Goal: Task Accomplishment & Management: Manage account settings

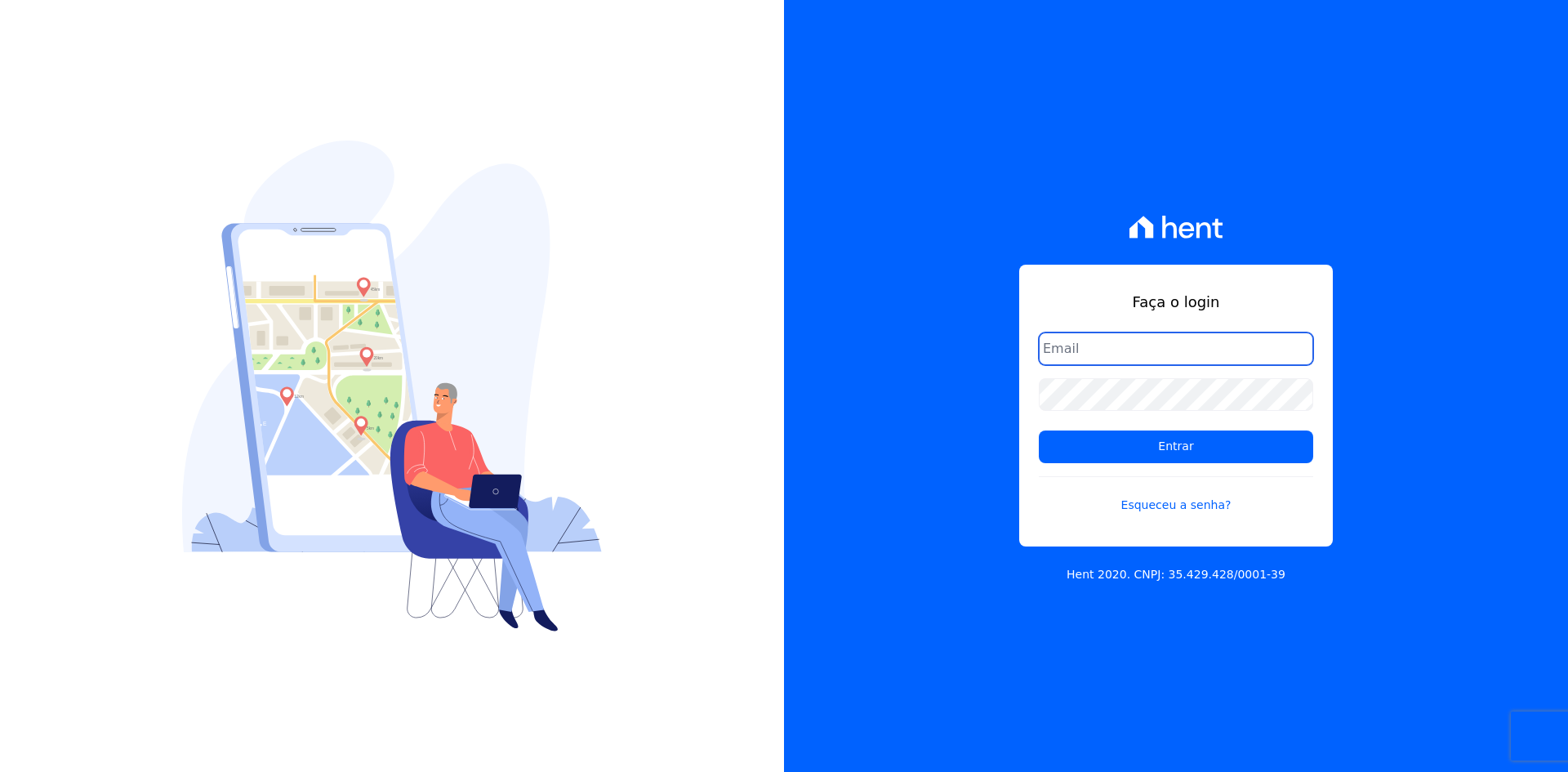
type input "[EMAIL_ADDRESS][DOMAIN_NAME]"
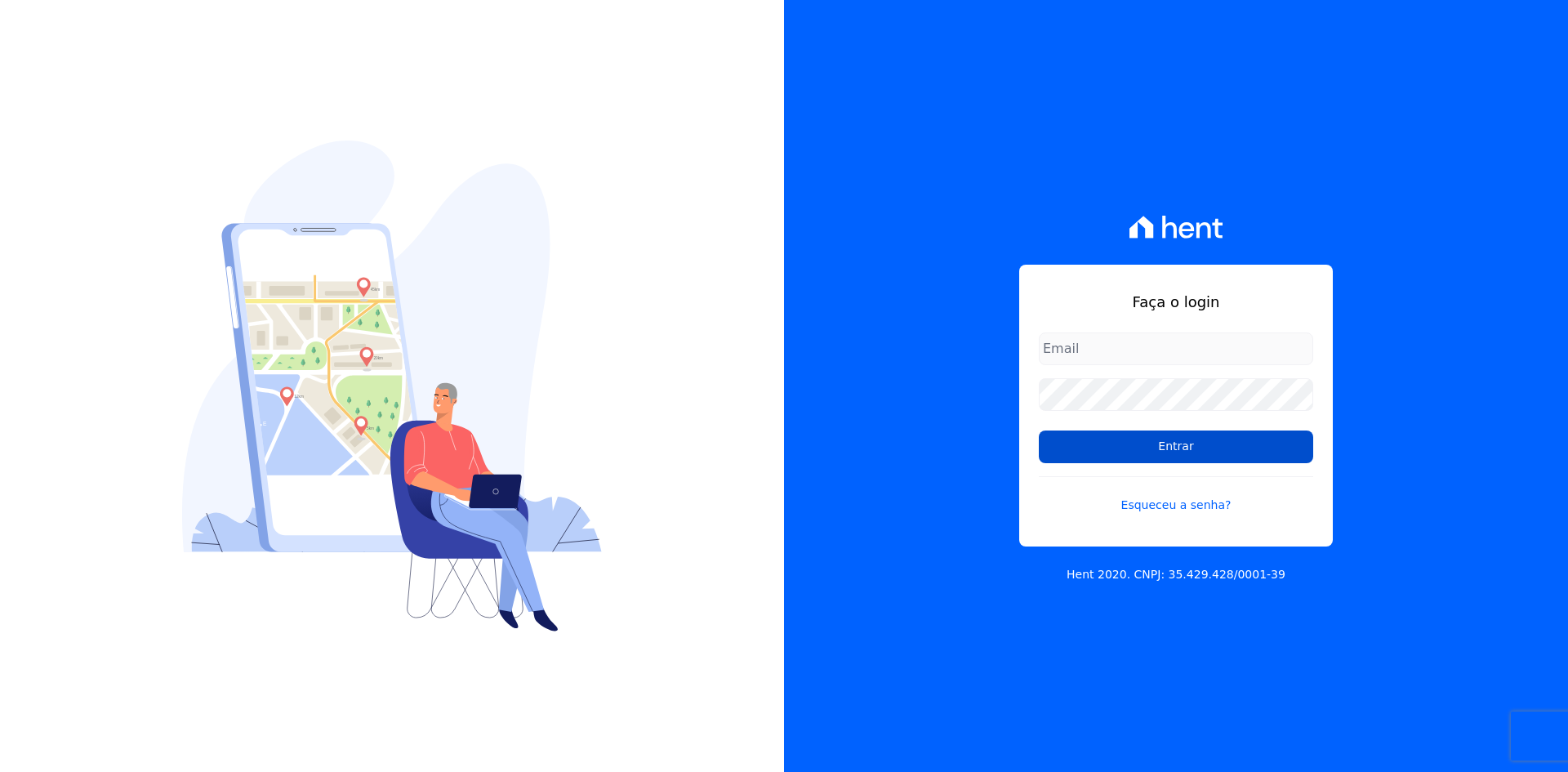
type input "nati@focoempreendimentos.com"
click at [1208, 457] on input "Entrar" at bounding box center [1176, 447] width 275 height 33
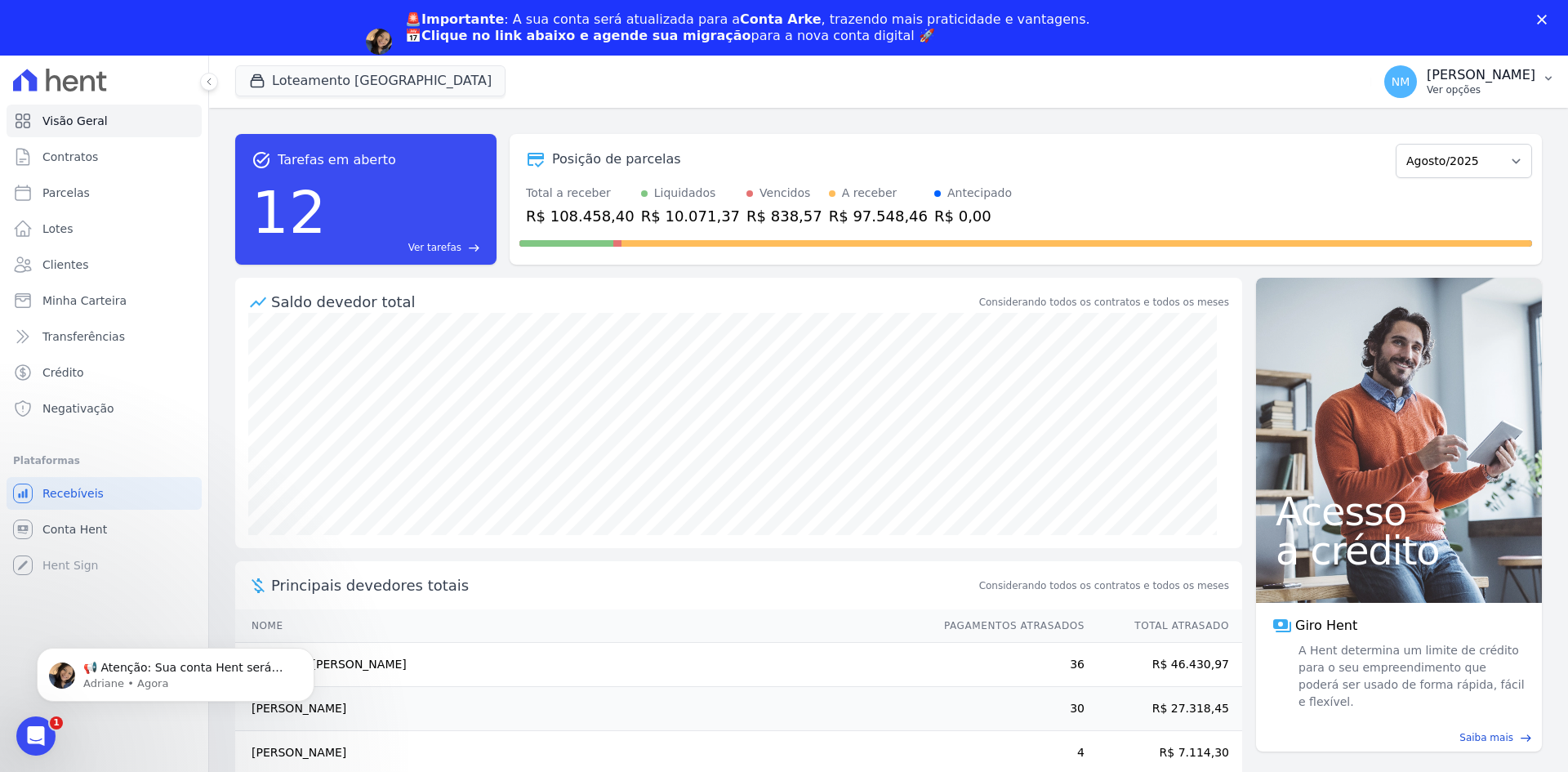
click at [1547, 78] on icon "button" at bounding box center [1548, 79] width 13 height 13
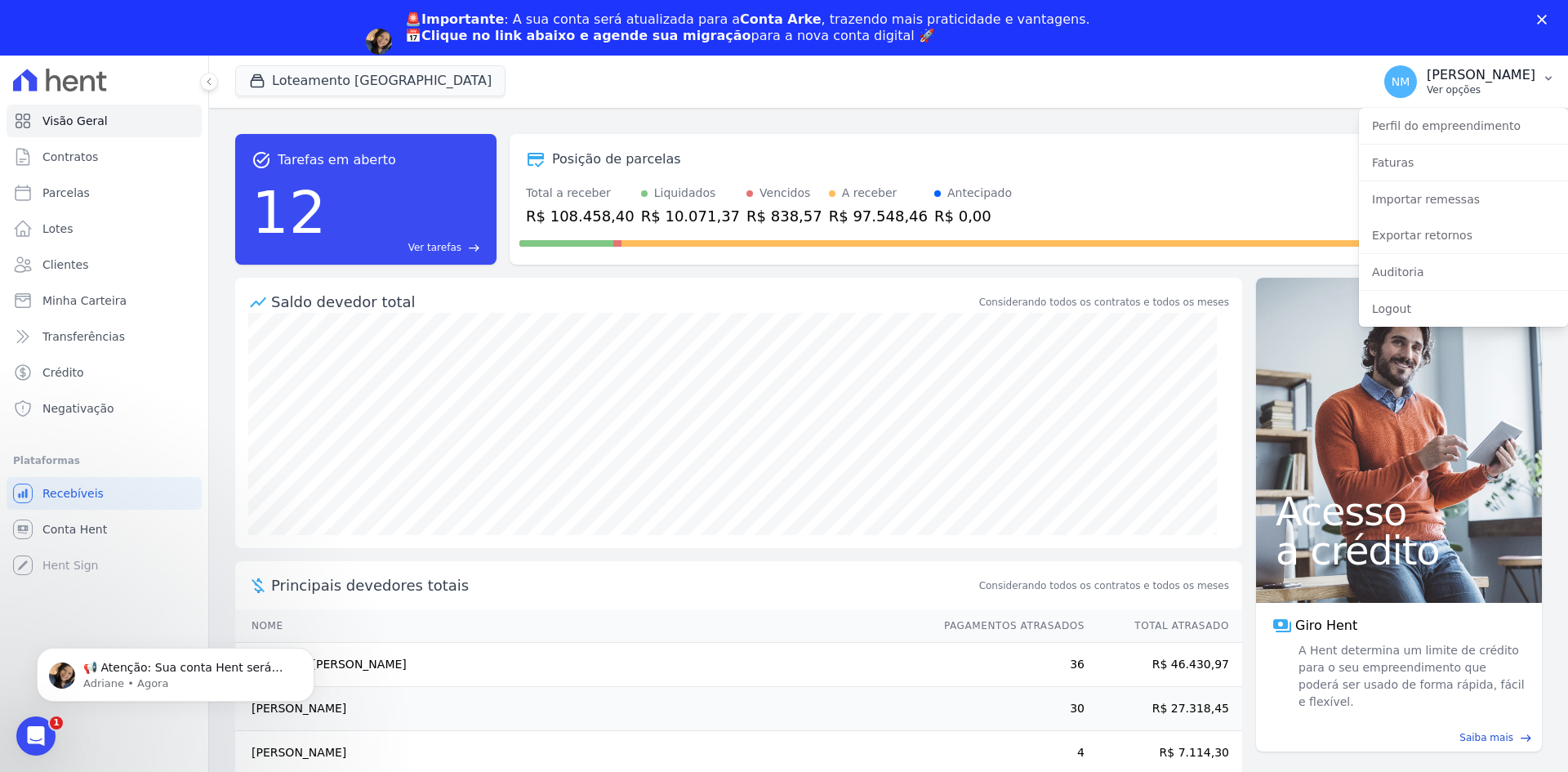
click at [1470, 93] on p "Ver opções" at bounding box center [1480, 90] width 108 height 13
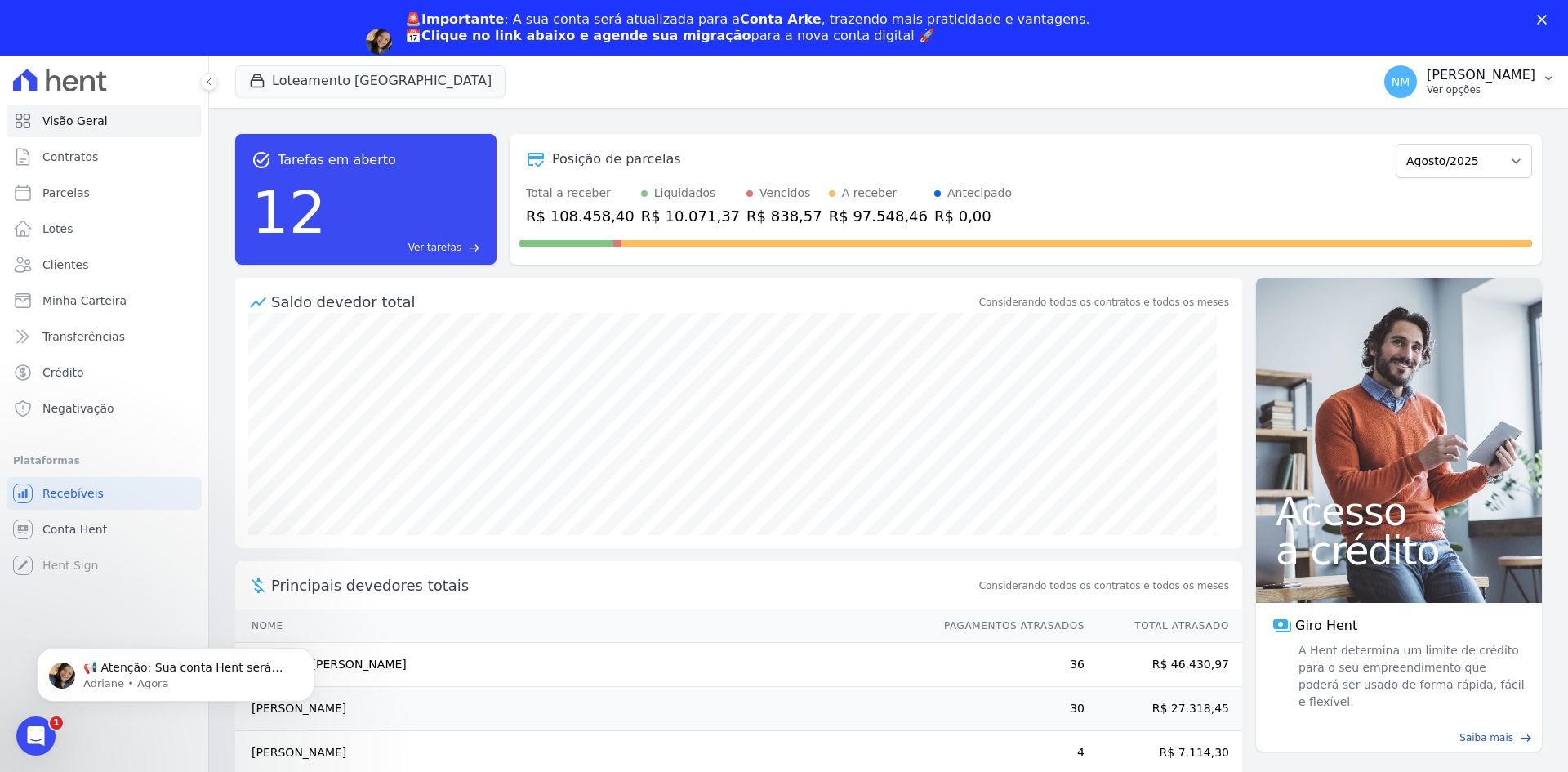
click at [1470, 93] on p "Ver opções" at bounding box center [1480, 90] width 108 height 13
click at [1520, 74] on p "[PERSON_NAME]" at bounding box center [1480, 75] width 108 height 16
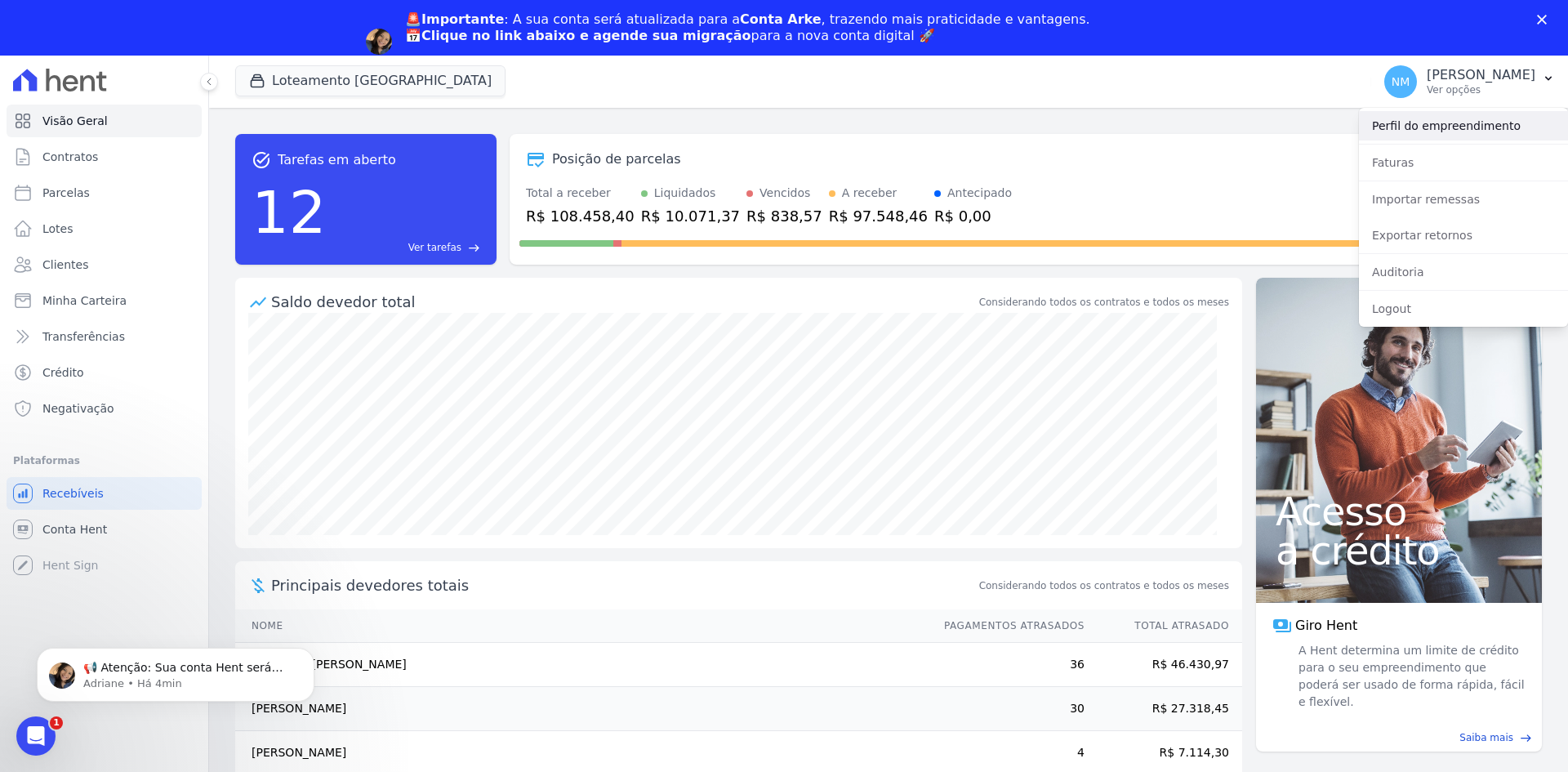
click at [1461, 130] on link "Perfil do empreendimento" at bounding box center [1463, 126] width 209 height 30
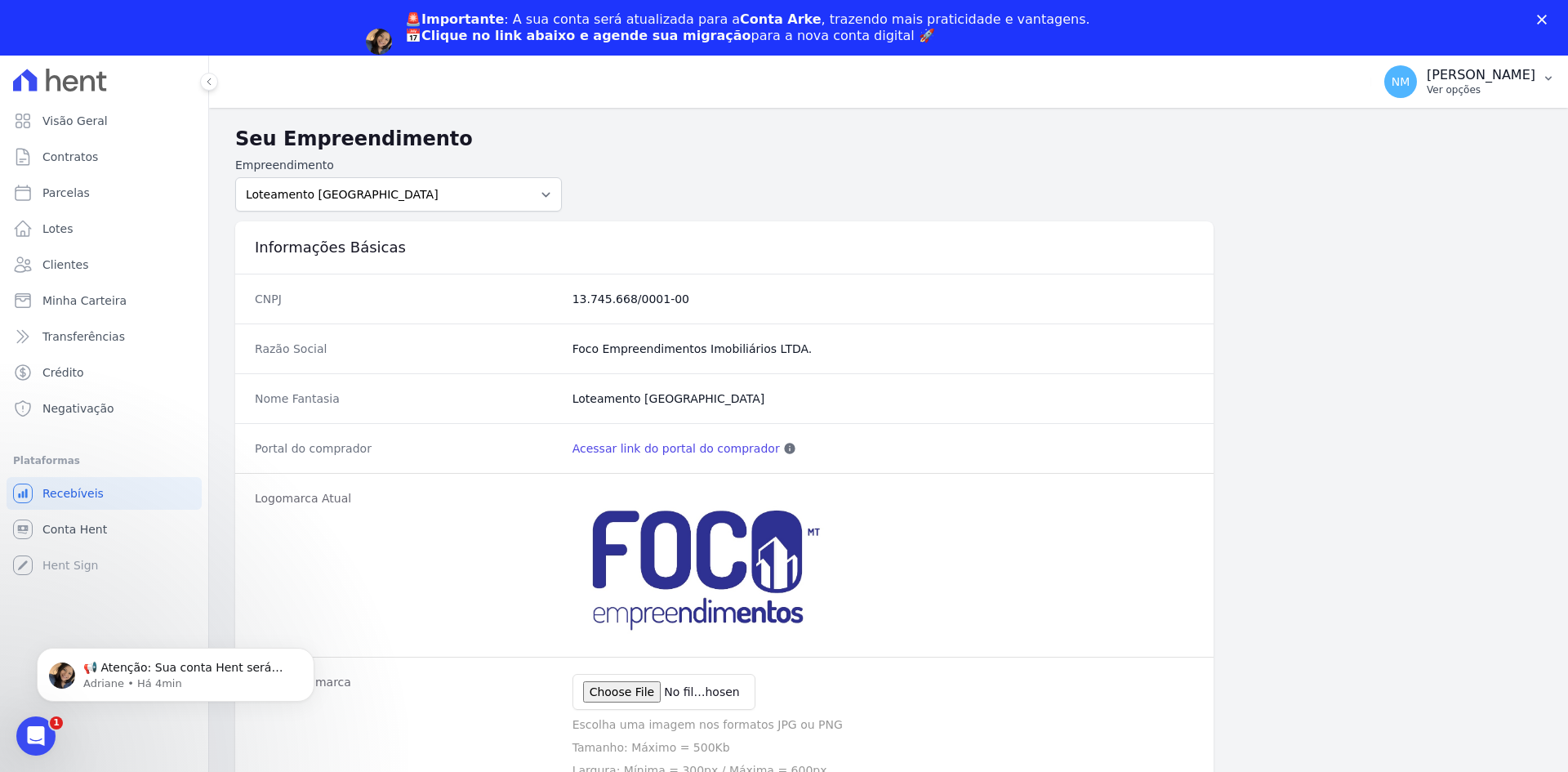
click at [1467, 94] on p "Ver opções" at bounding box center [1480, 90] width 108 height 13
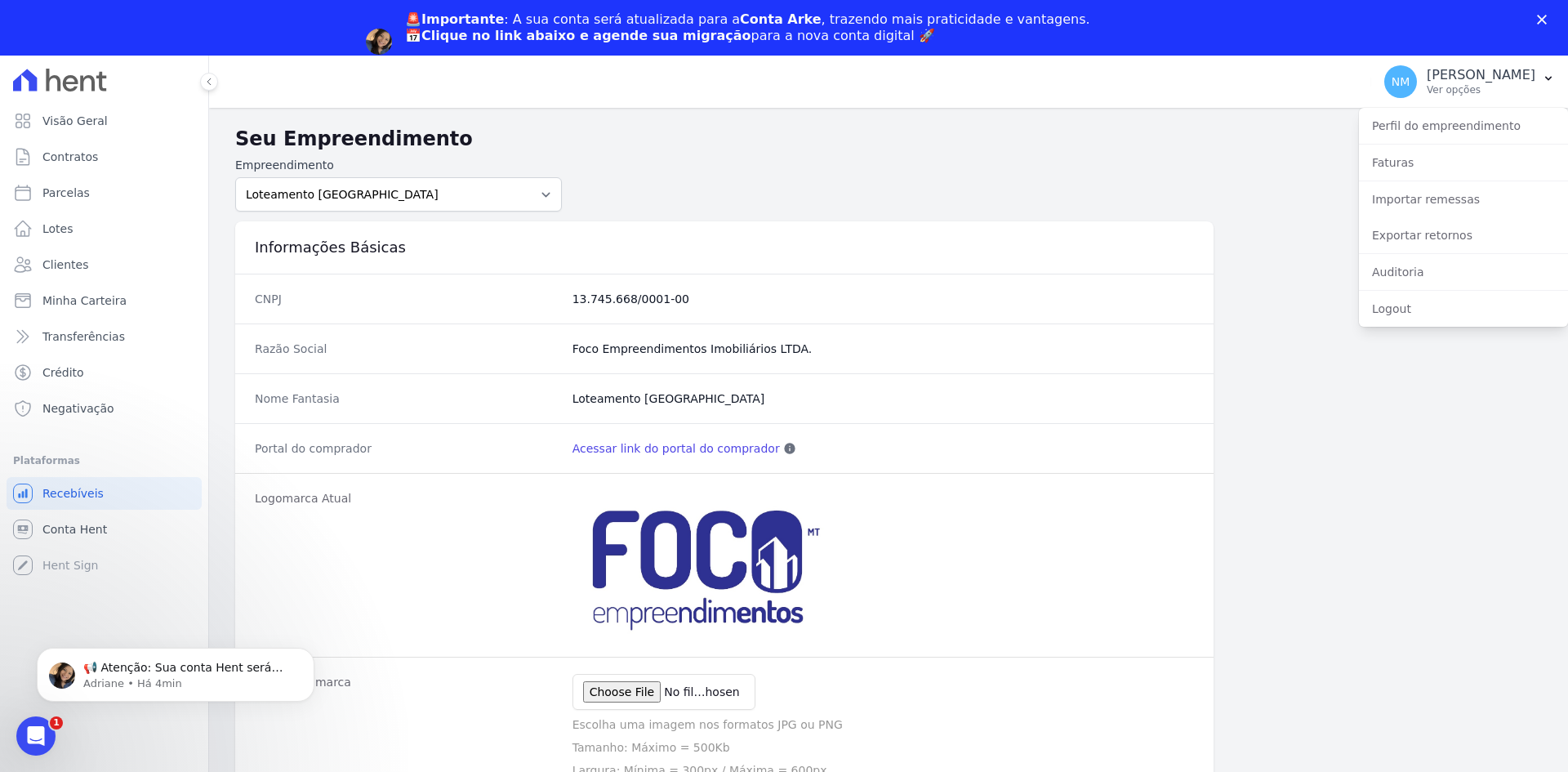
click at [1542, 25] on div "🚨Importante : A sua conta será atualizada para a Conta Arke , trazendo mais pra…" at bounding box center [784, 42] width 1568 height 71
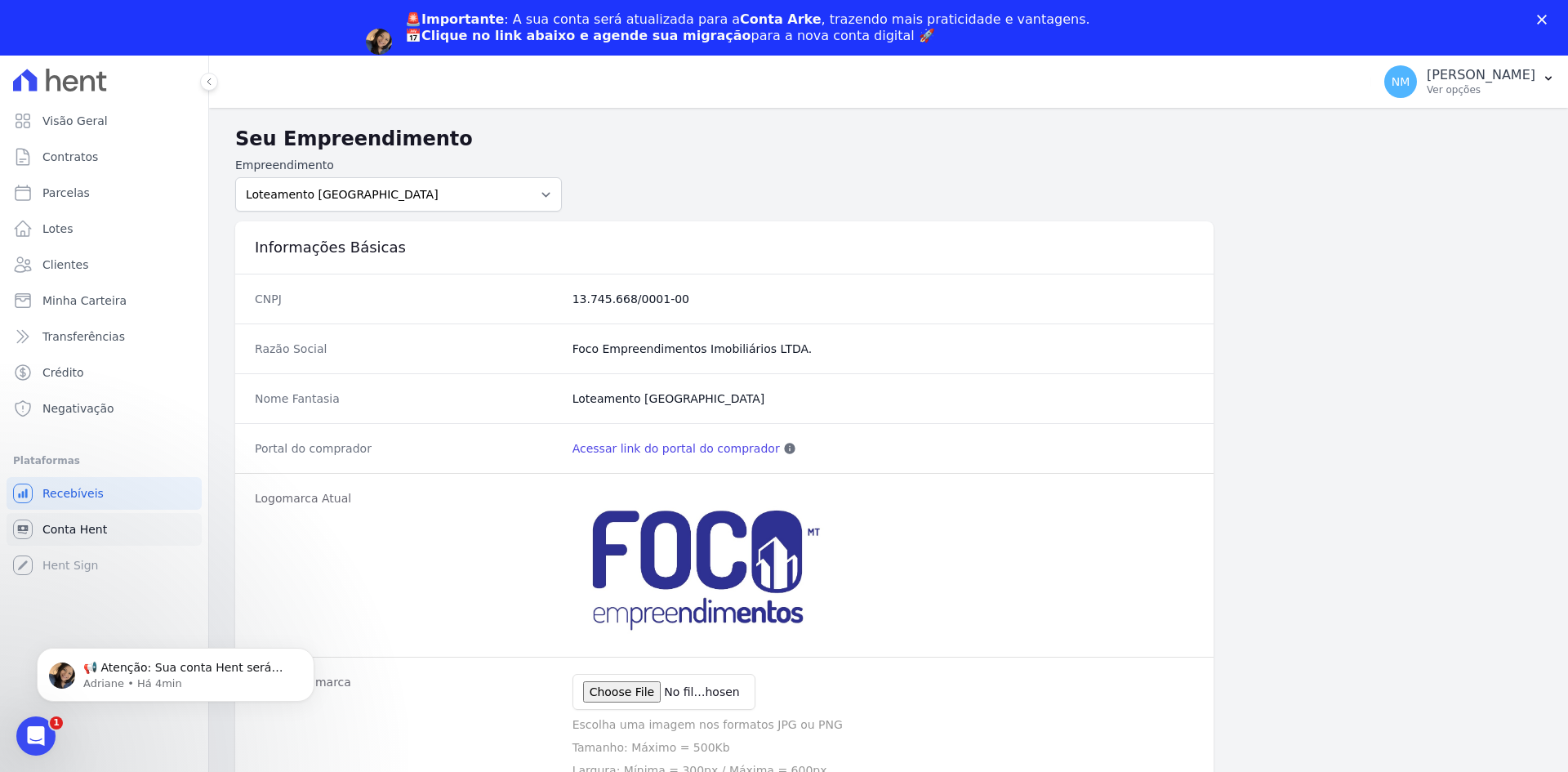
click at [119, 532] on link "Conta Hent" at bounding box center [104, 529] width 195 height 33
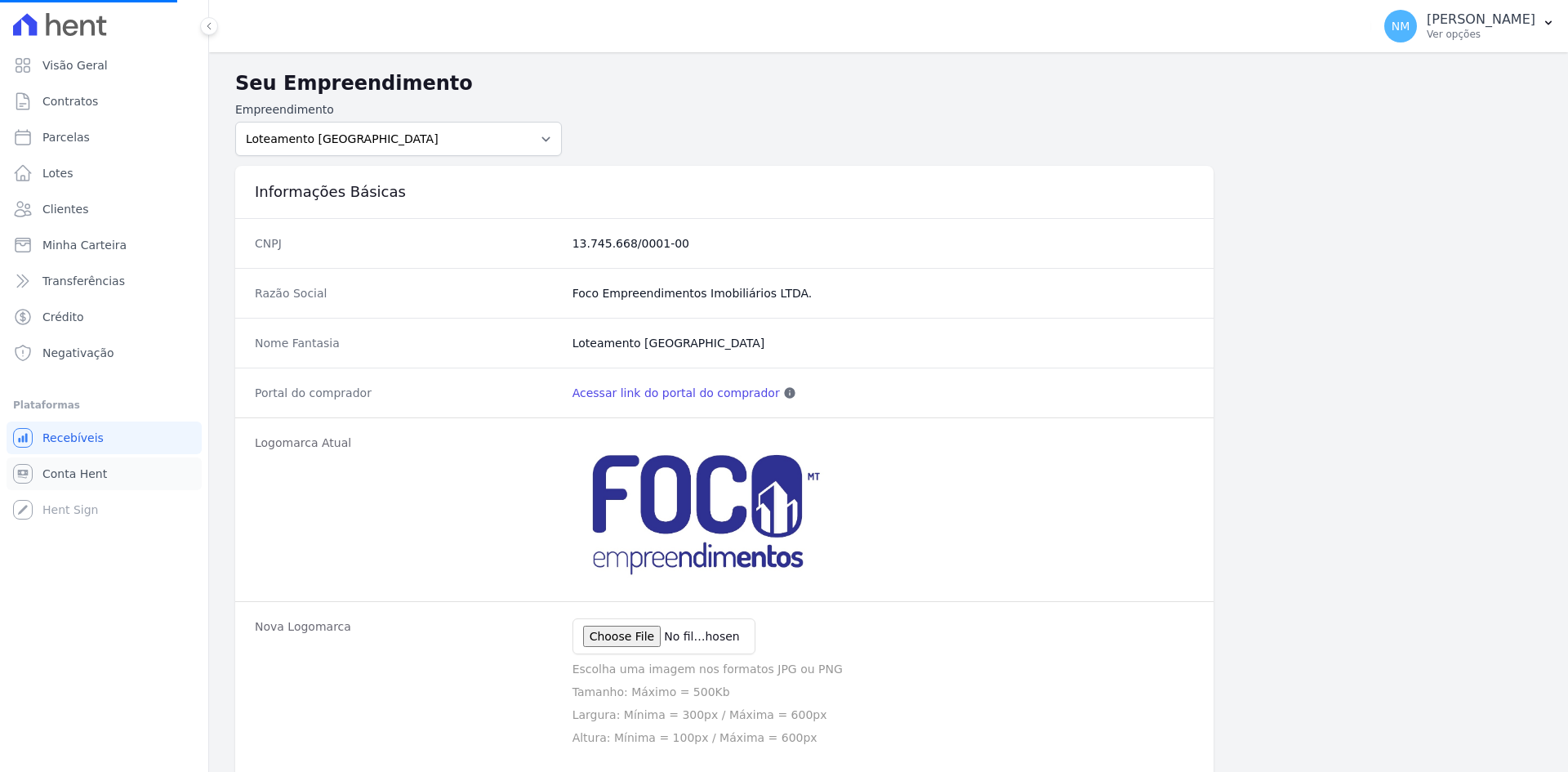
scroll to position [82, 0]
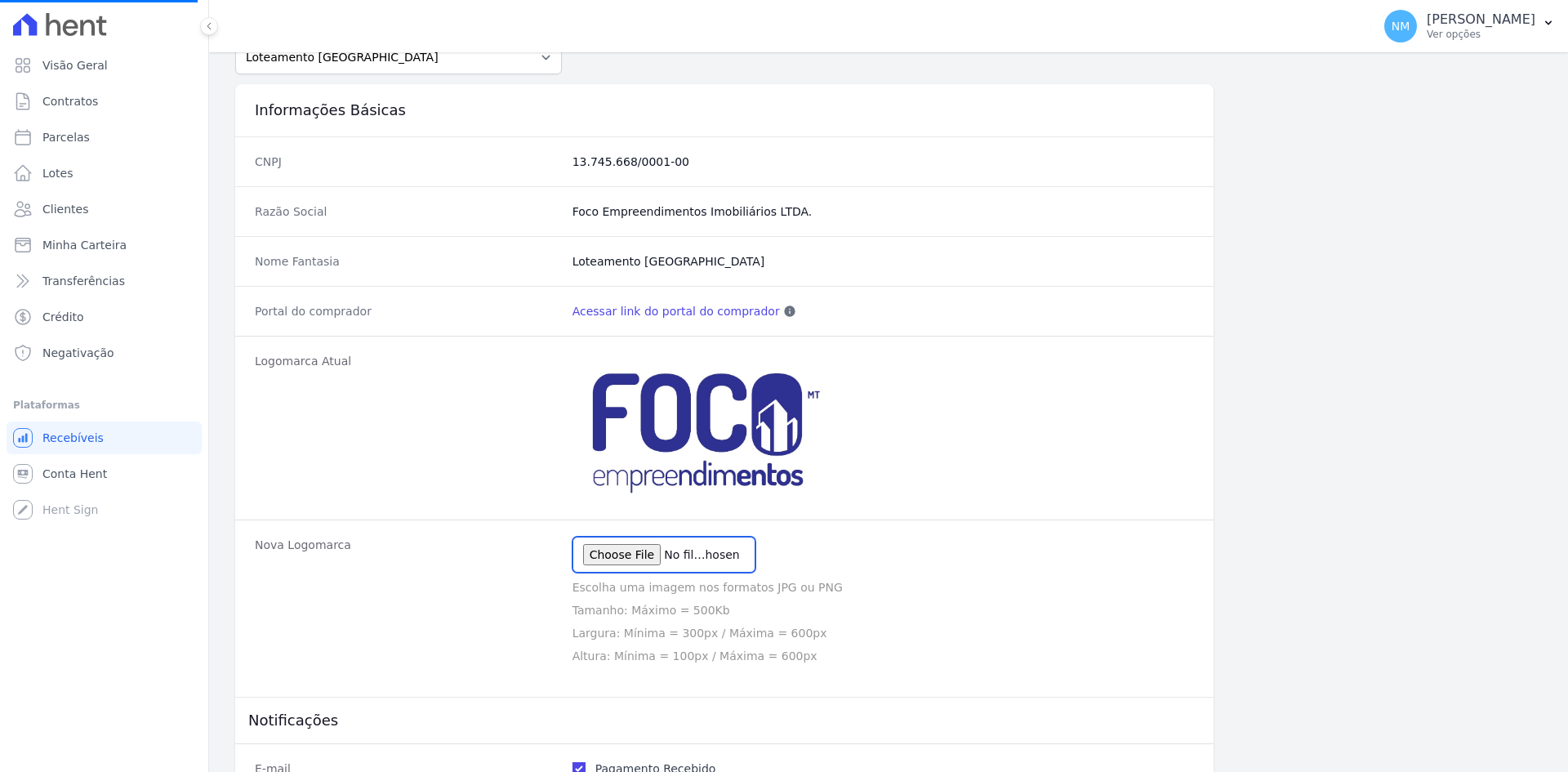
click at [717, 559] on input "file" at bounding box center [663, 555] width 183 height 36
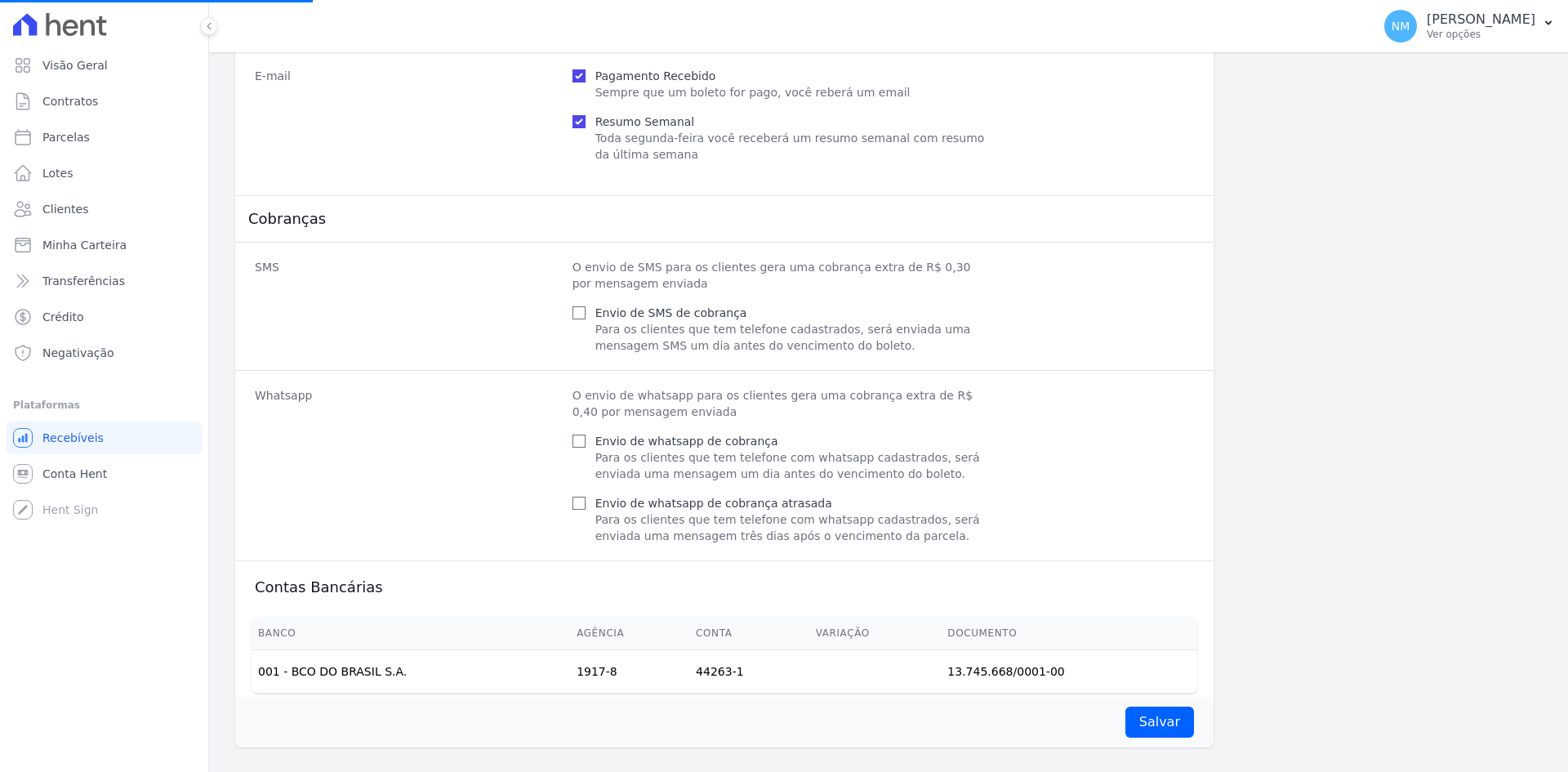
scroll to position [789, 0]
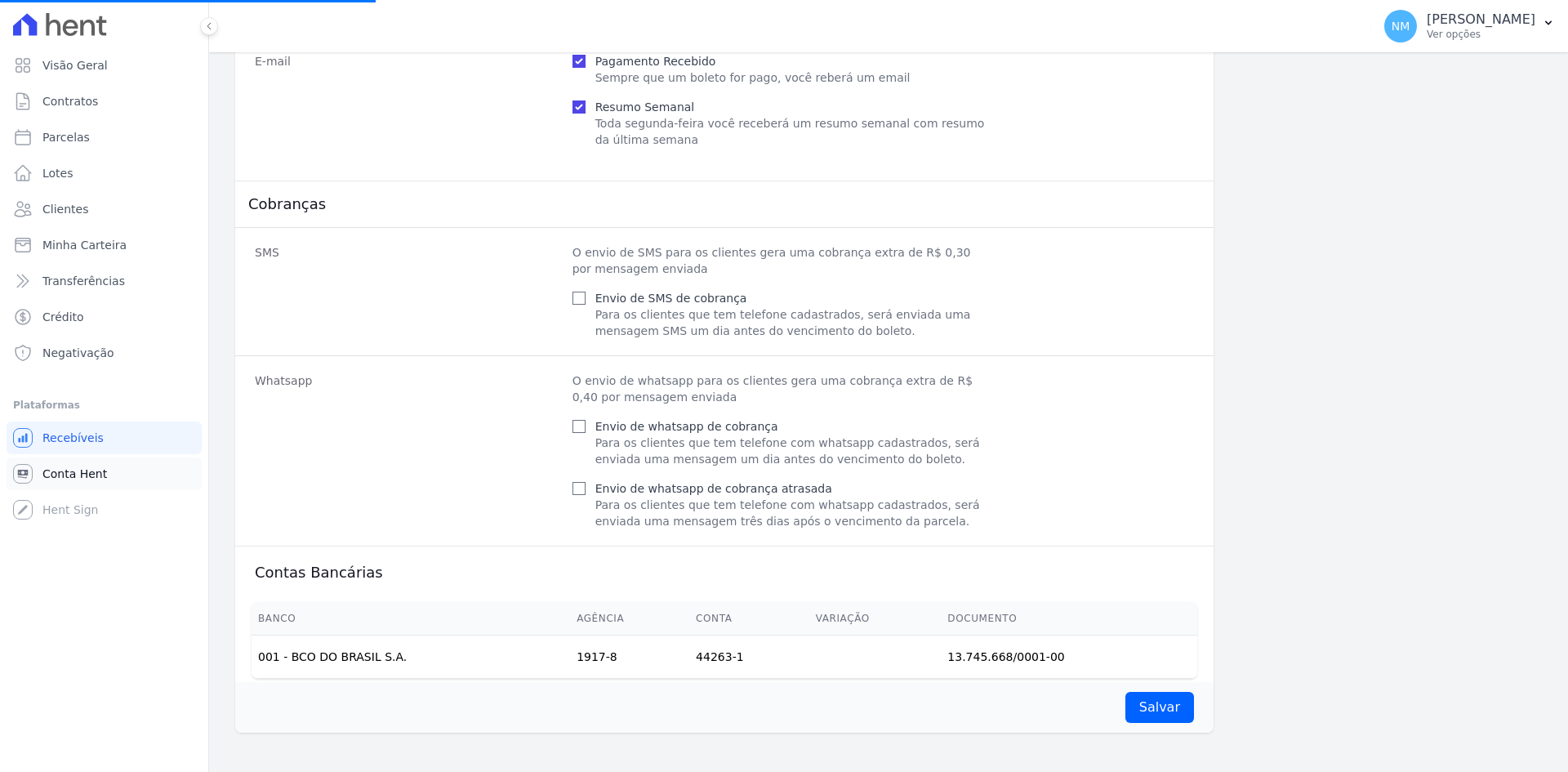
click at [88, 470] on span "Conta Hent" at bounding box center [75, 474] width 65 height 16
click at [92, 470] on span "Conta Hent" at bounding box center [75, 474] width 65 height 16
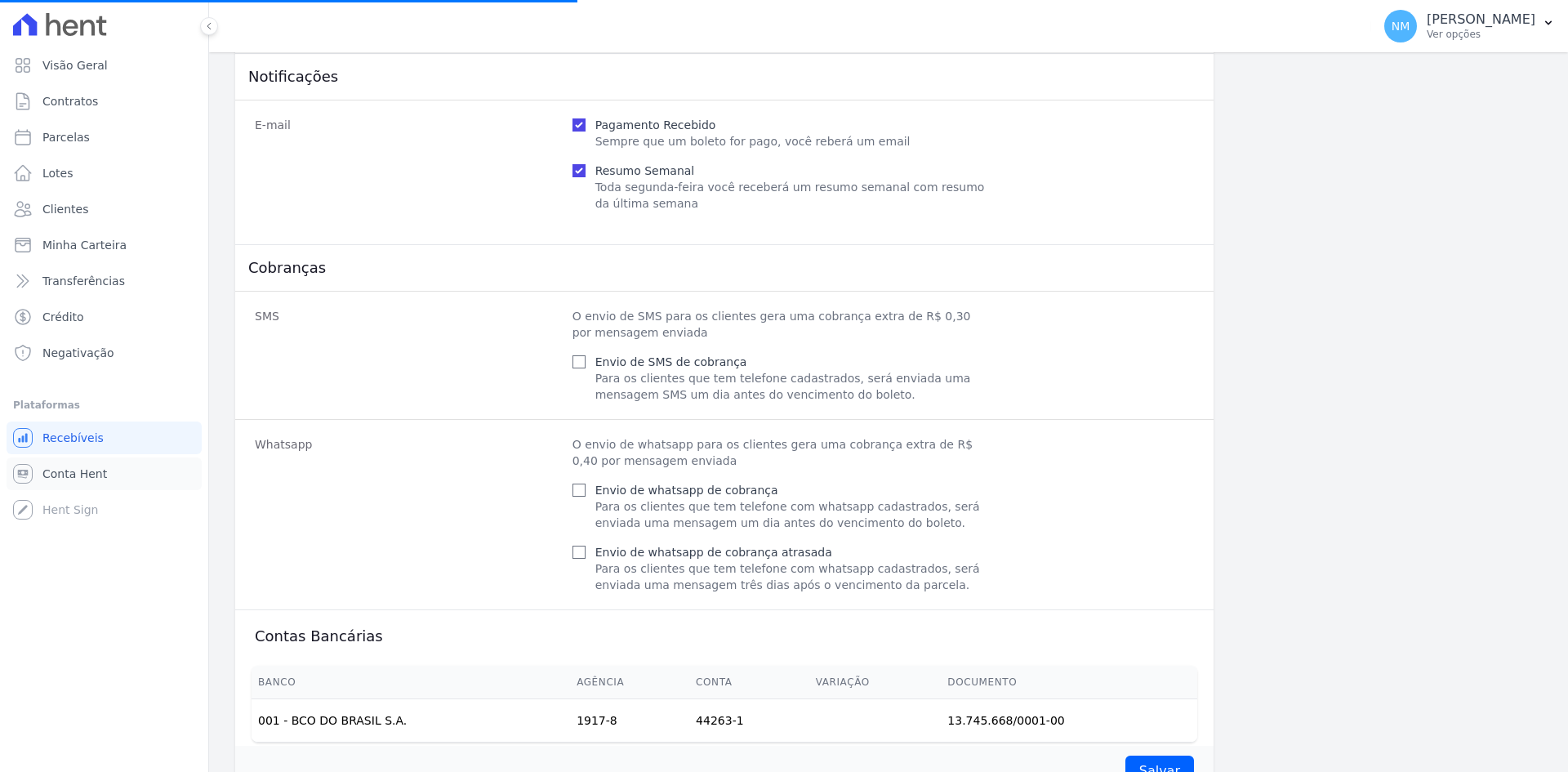
scroll to position [707, 0]
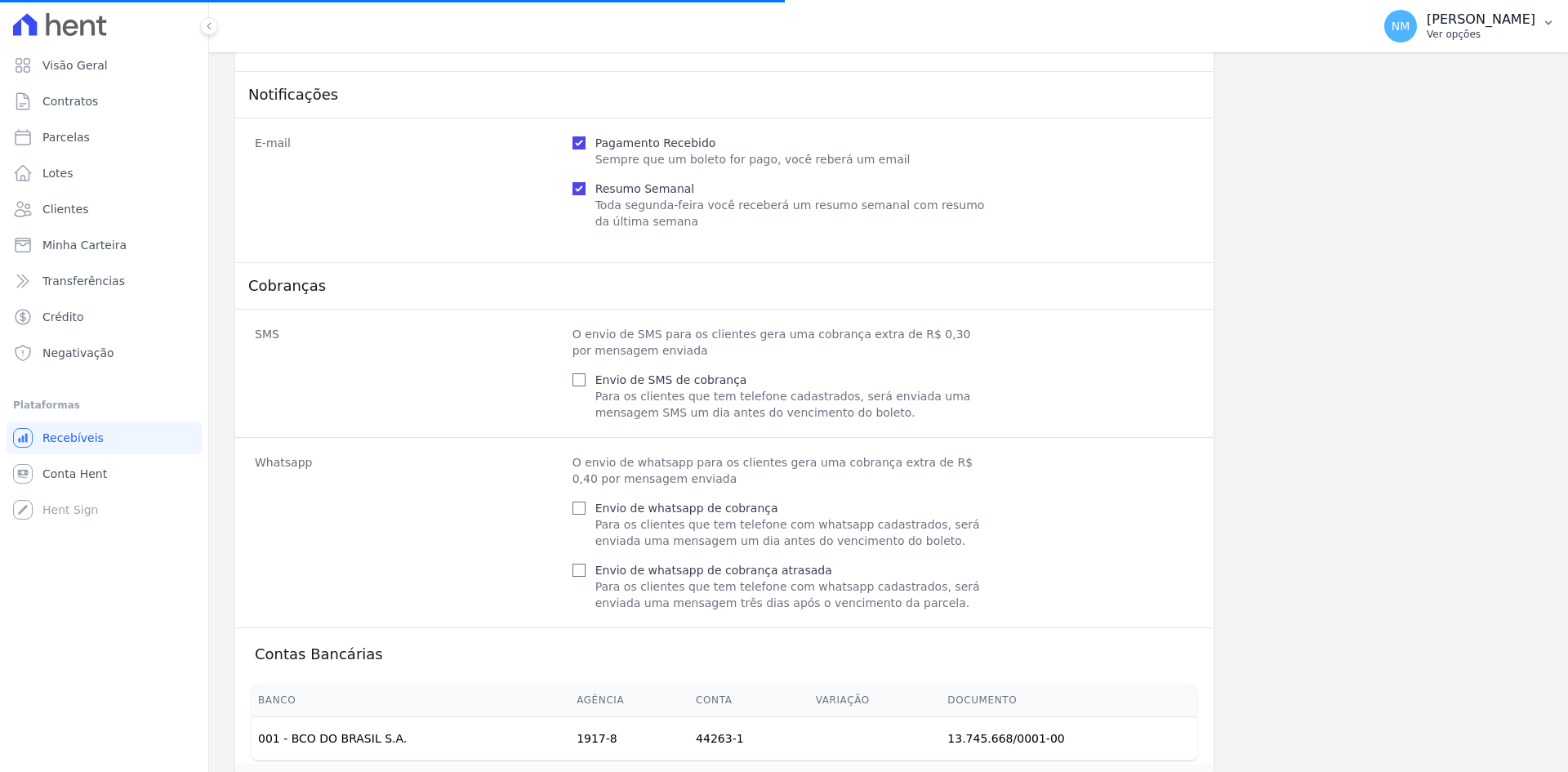
click at [1550, 22] on icon "button" at bounding box center [1548, 23] width 7 height 4
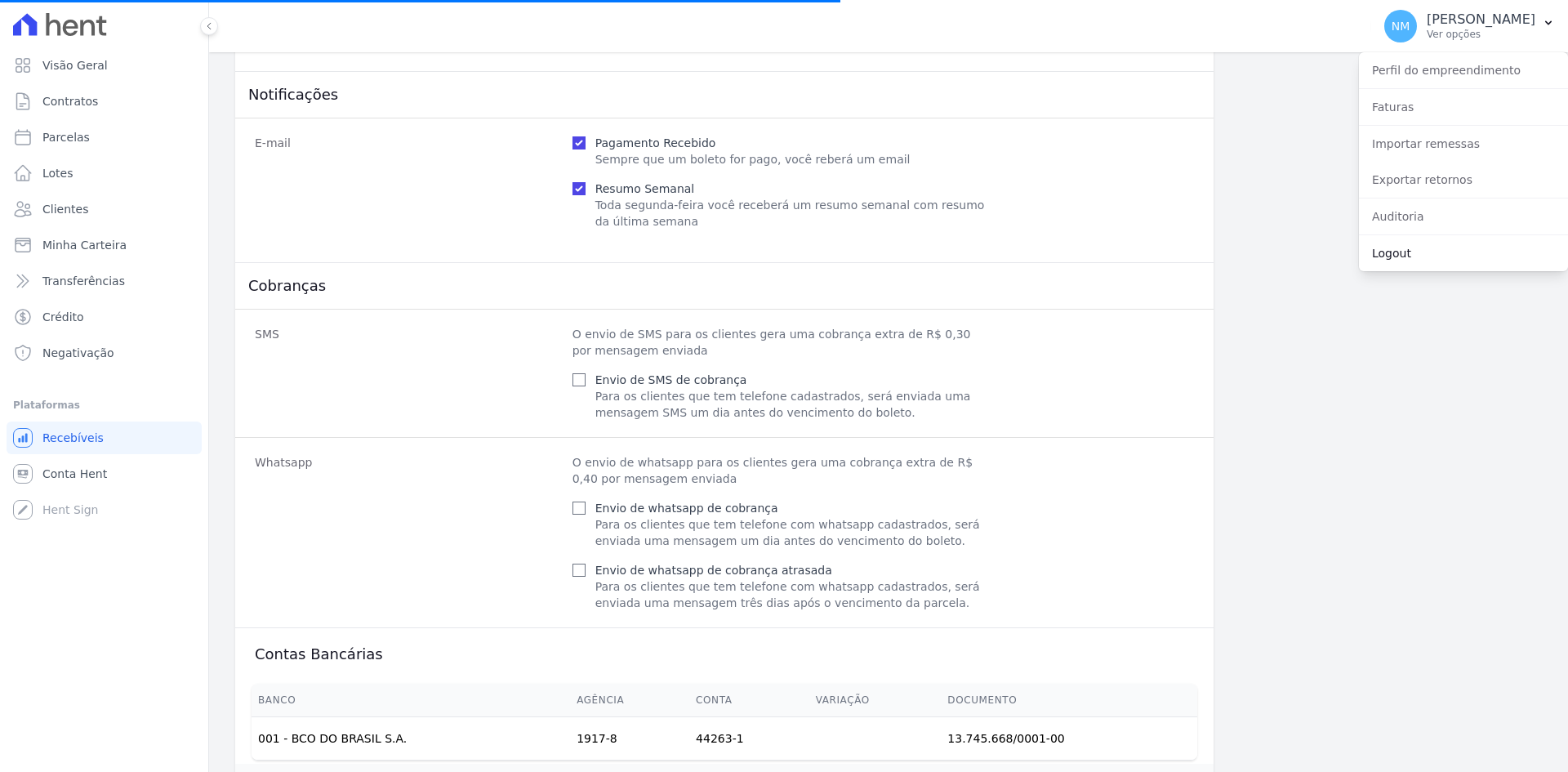
click at [1393, 258] on link "Logout" at bounding box center [1463, 254] width 209 height 30
click at [1393, 258] on div "Loteamento Jardim Itália Você possui apenas um empreendimento Aplicar NM Natiel…" at bounding box center [888, 386] width 1359 height 772
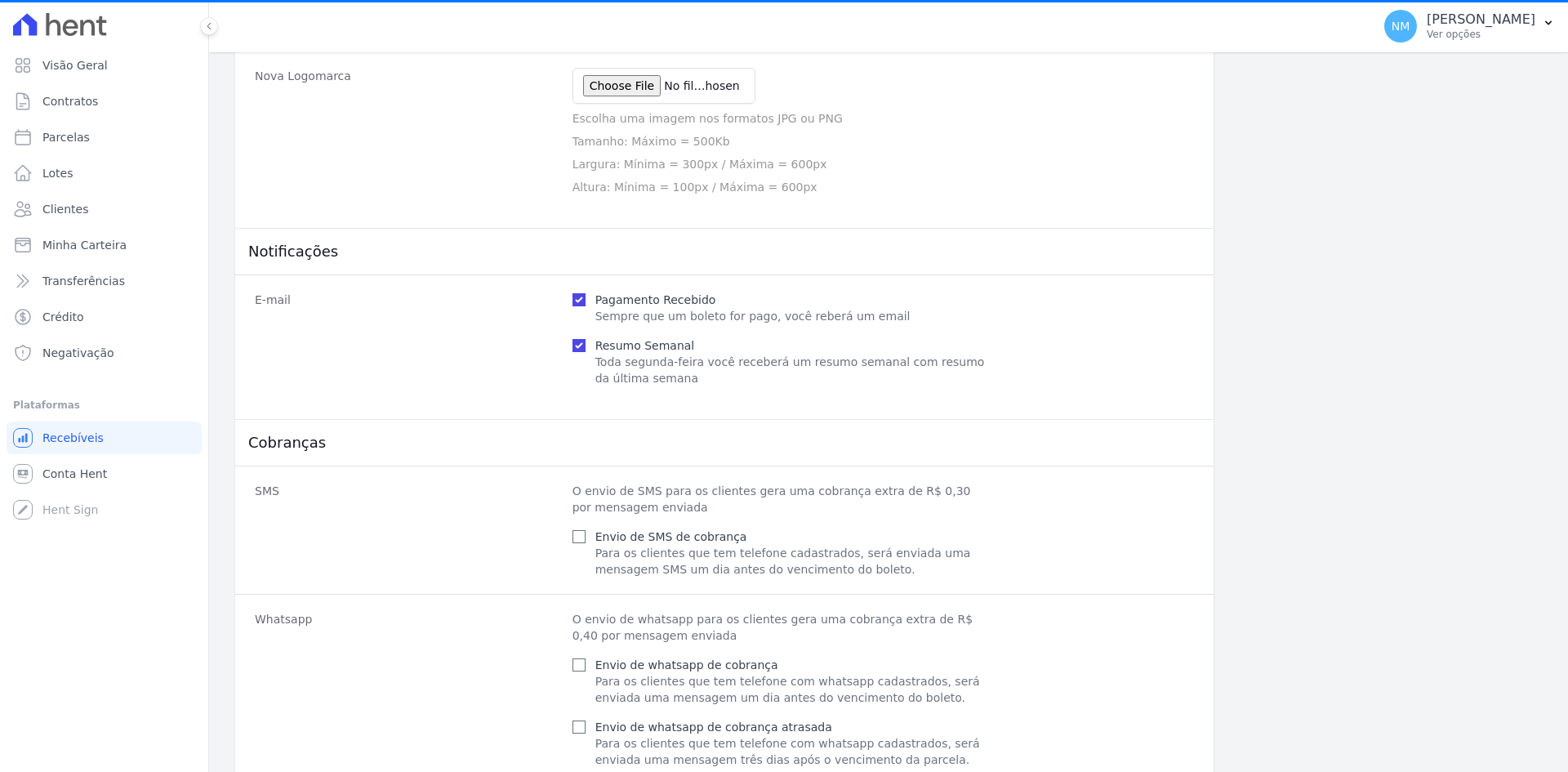
scroll to position [544, 0]
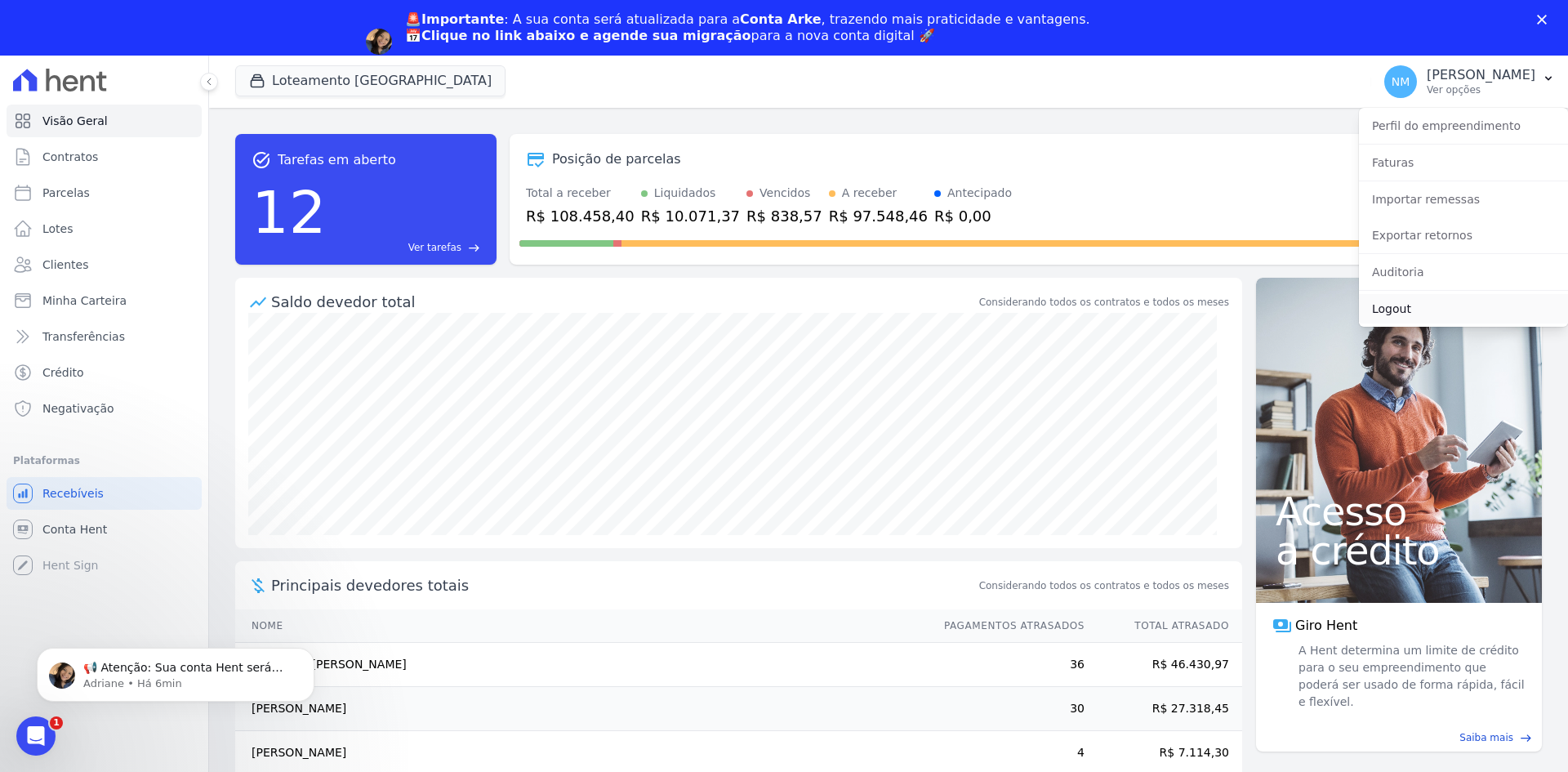
click at [1419, 310] on link "Logout" at bounding box center [1463, 308] width 209 height 30
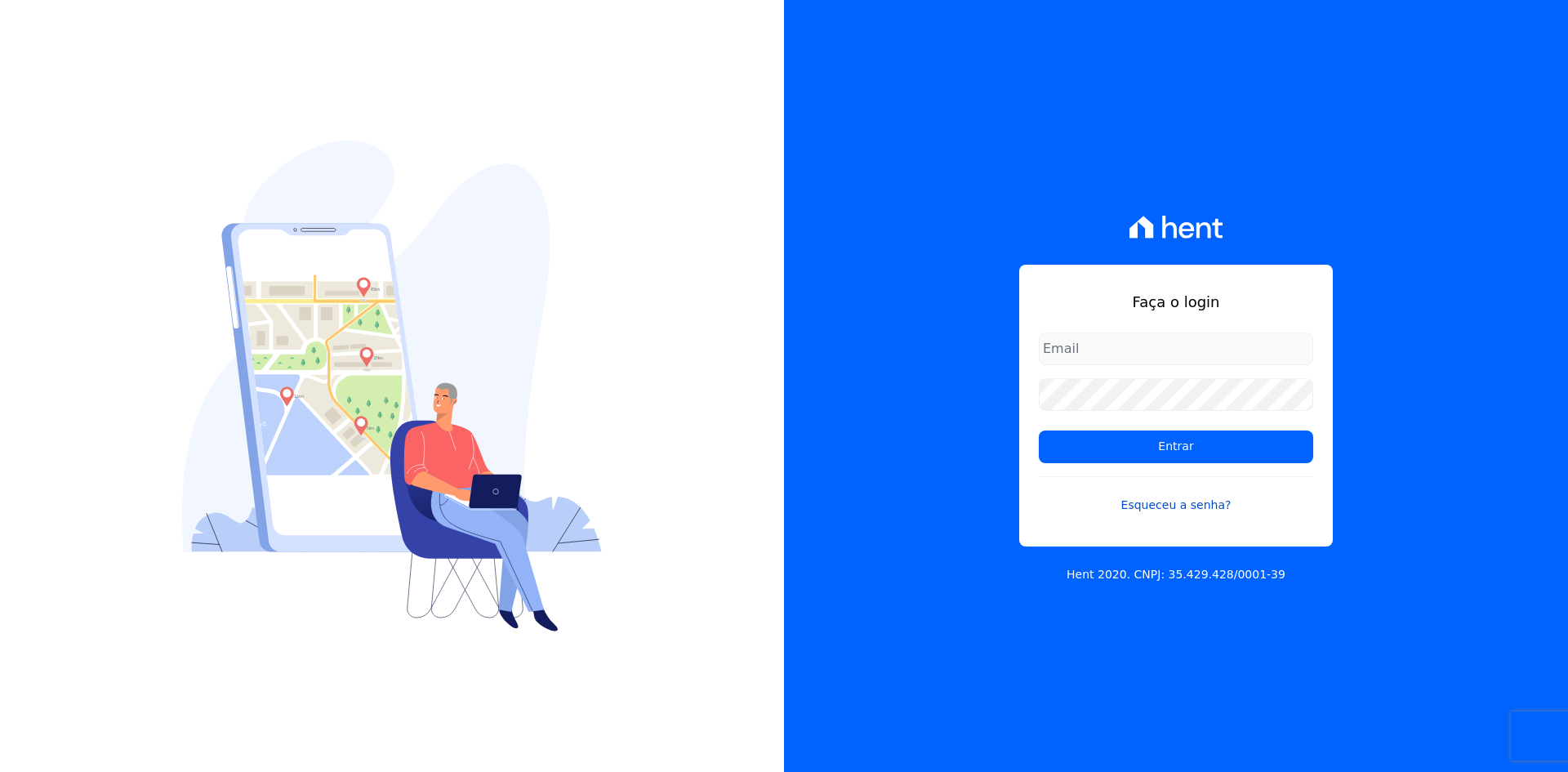
type input "nati@focoempreendimentos.com"
click at [1161, 506] on link "Esqueceu a senha?" at bounding box center [1176, 495] width 275 height 38
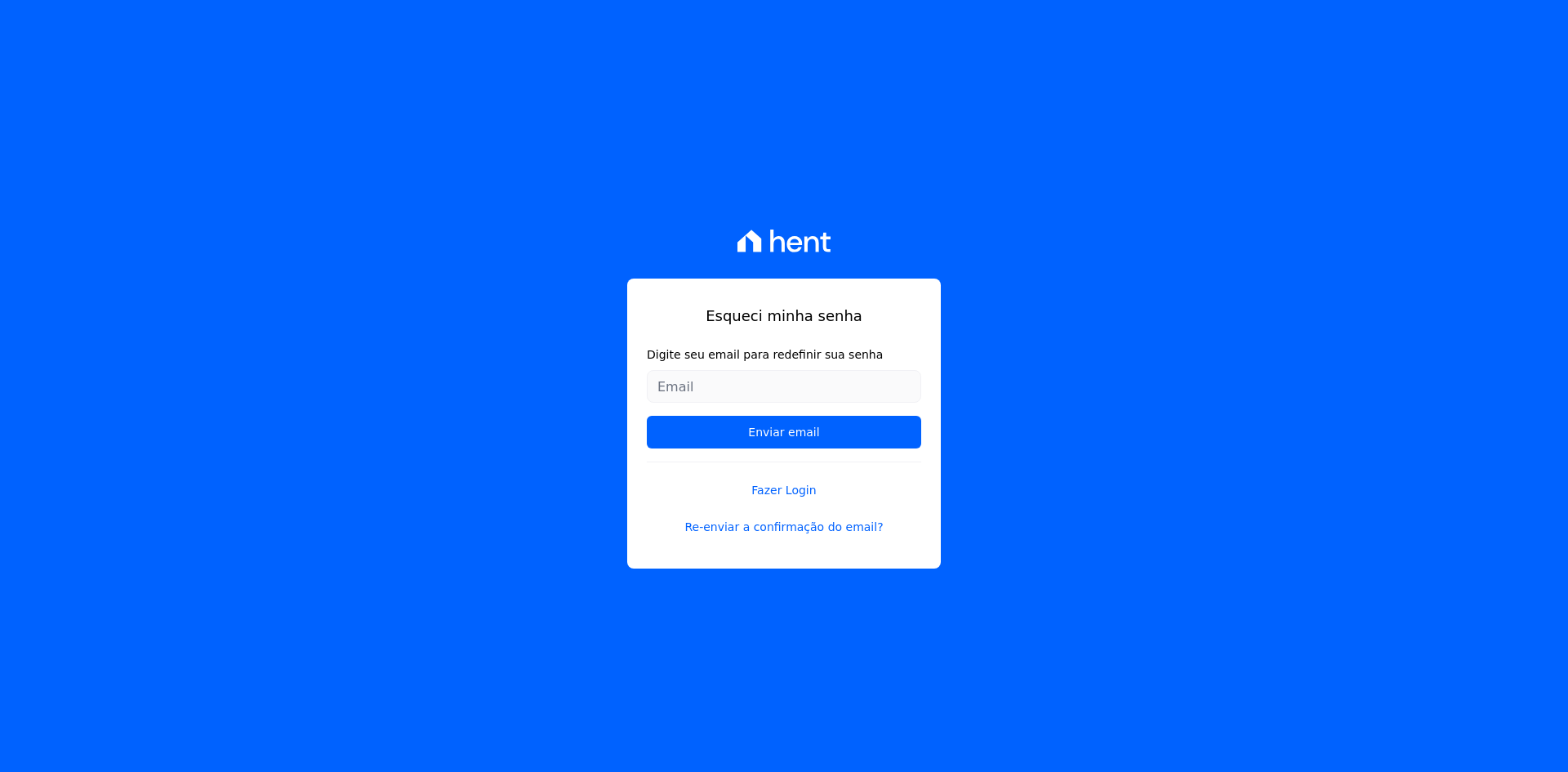
type input "[EMAIL_ADDRESS][DOMAIN_NAME]"
click at [808, 436] on input "Enviar email" at bounding box center [784, 432] width 275 height 33
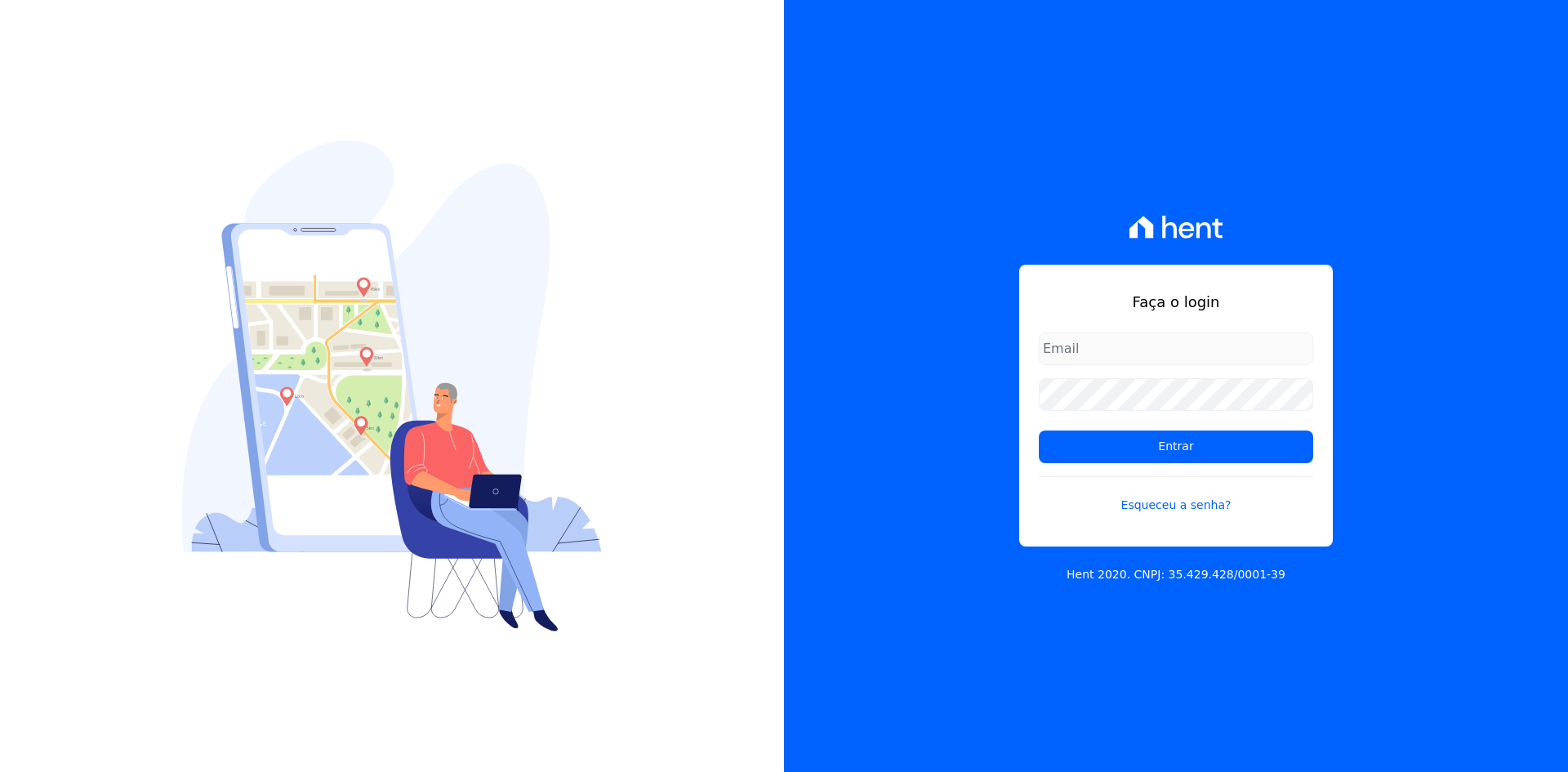
type input "nati@focoempreendimentos.com"
click at [951, 217] on div "Faça o login nati@focoempreendimentos.com Entrar Esqueceu a senha? Hent 2020. C…" at bounding box center [1176, 386] width 784 height 772
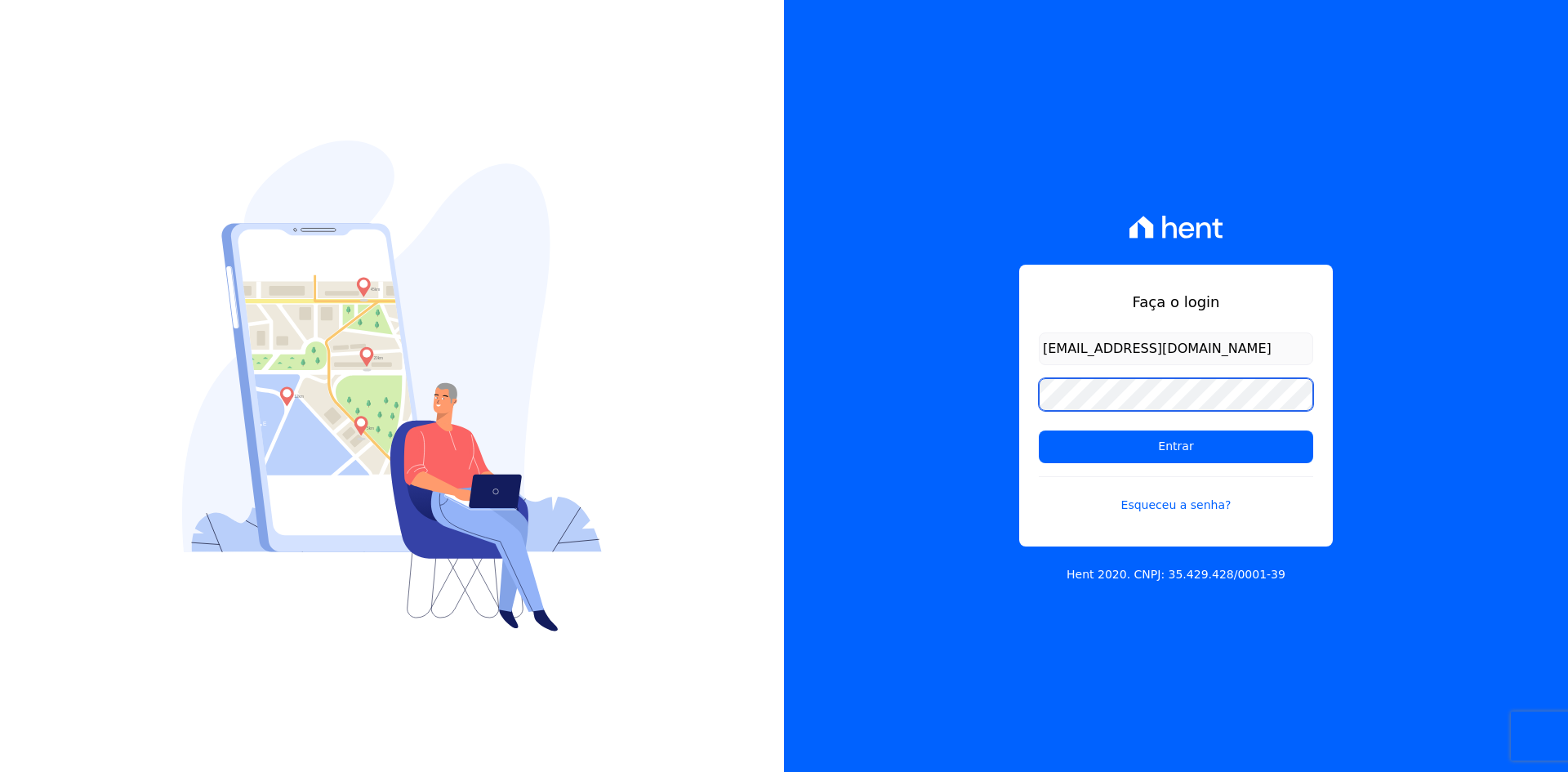
click at [1032, 391] on div "Faça o login nati@focoempreendimentos.com Entrar Esqueceu a senha?" at bounding box center [1176, 406] width 313 height 282
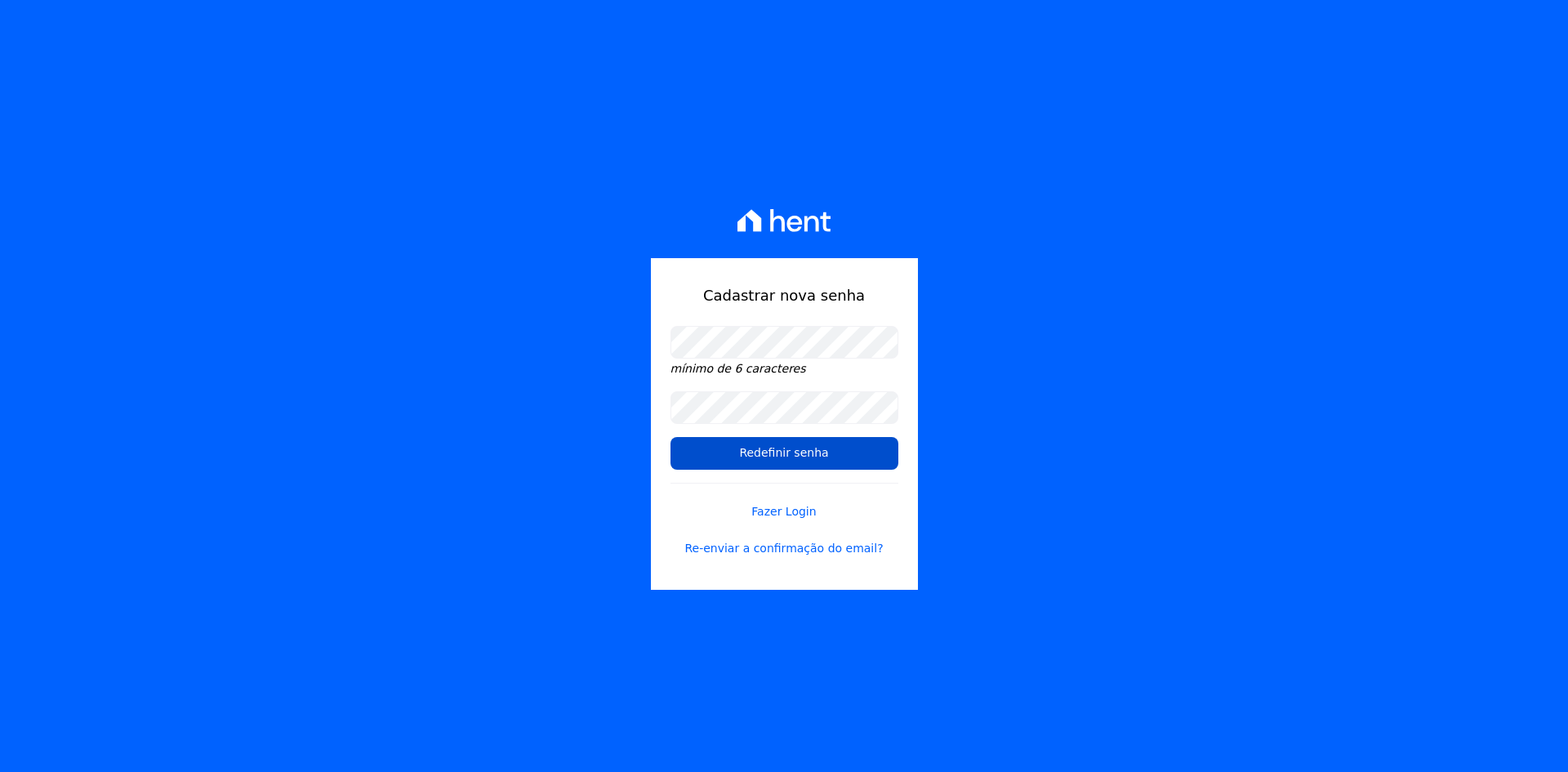
click at [683, 438] on input "Redefinir senha" at bounding box center [784, 454] width 228 height 33
click at [722, 445] on input "Redefinir senha" at bounding box center [784, 454] width 228 height 33
